Goal: Information Seeking & Learning: Learn about a topic

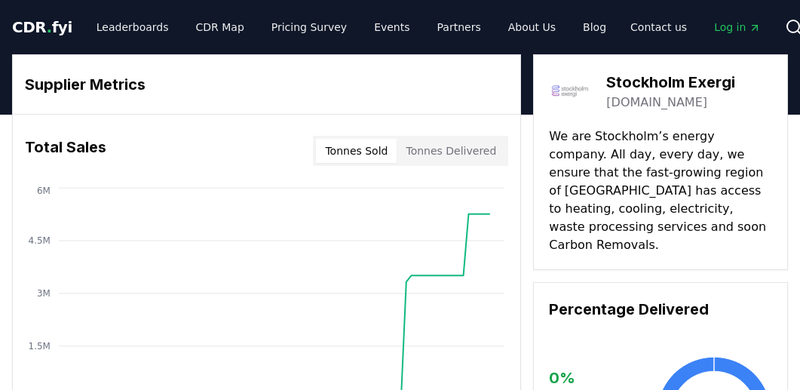
scroll to position [550, 0]
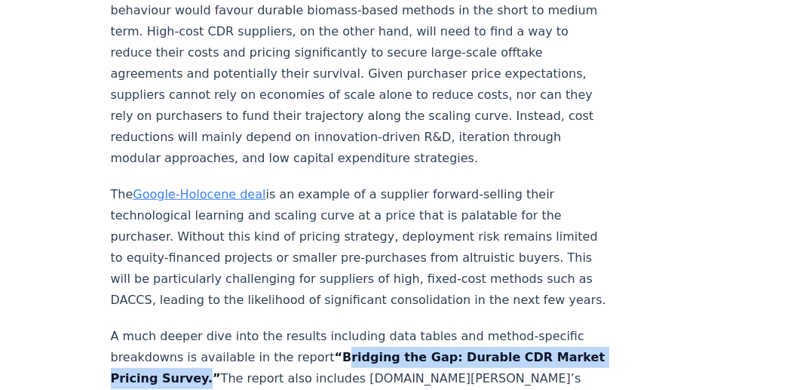
scroll to position [2541, 0]
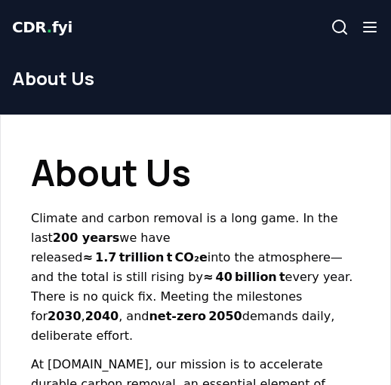
scroll to position [538, 0]
